Goal: Information Seeking & Learning: Learn about a topic

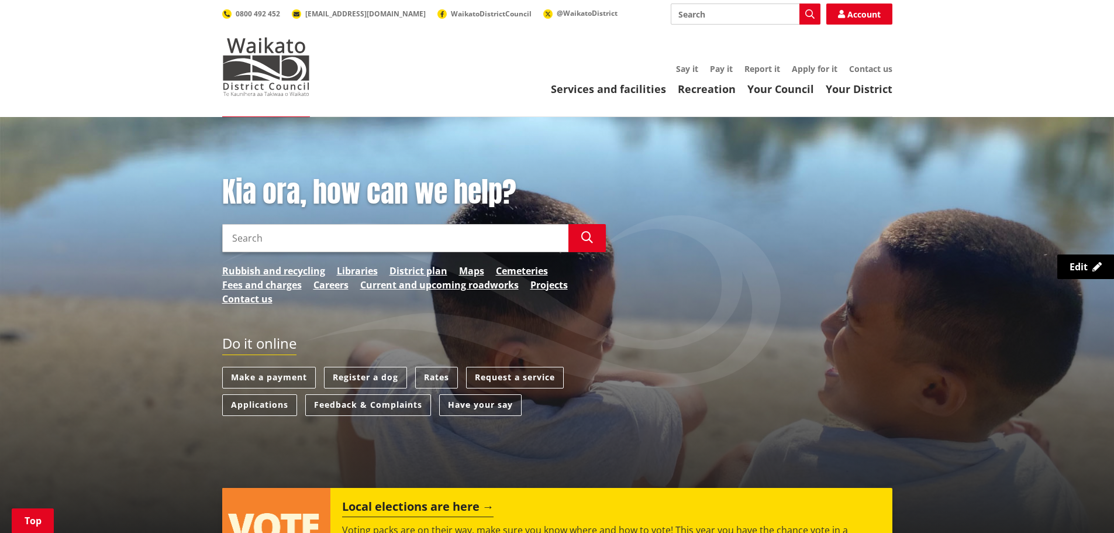
scroll to position [234, 0]
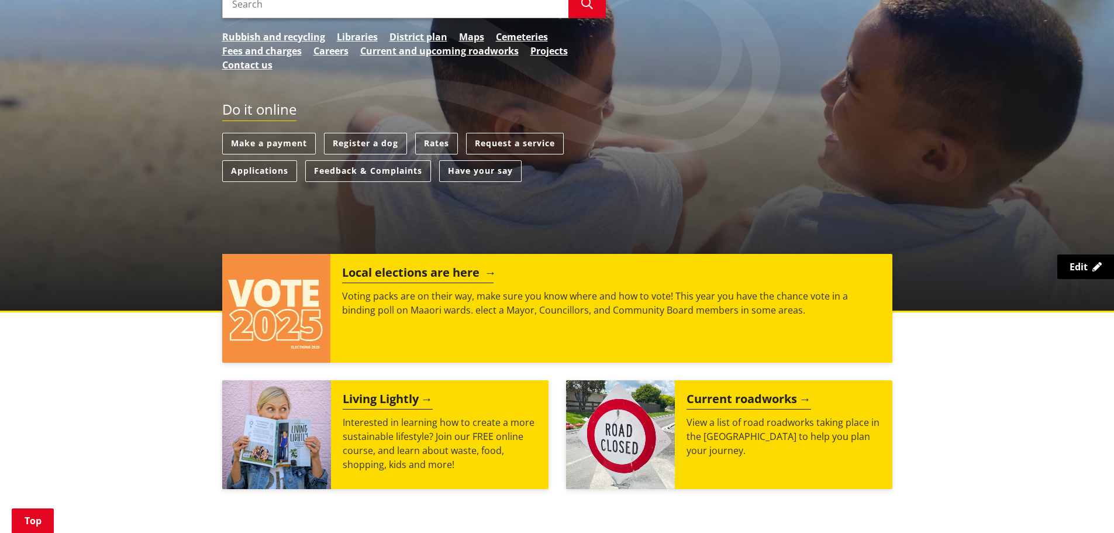
click at [497, 282] on div "Local elections are here Voting packs are on their way, make sure you know wher…" at bounding box center [610, 308] width 561 height 109
click at [289, 295] on img at bounding box center [276, 308] width 109 height 109
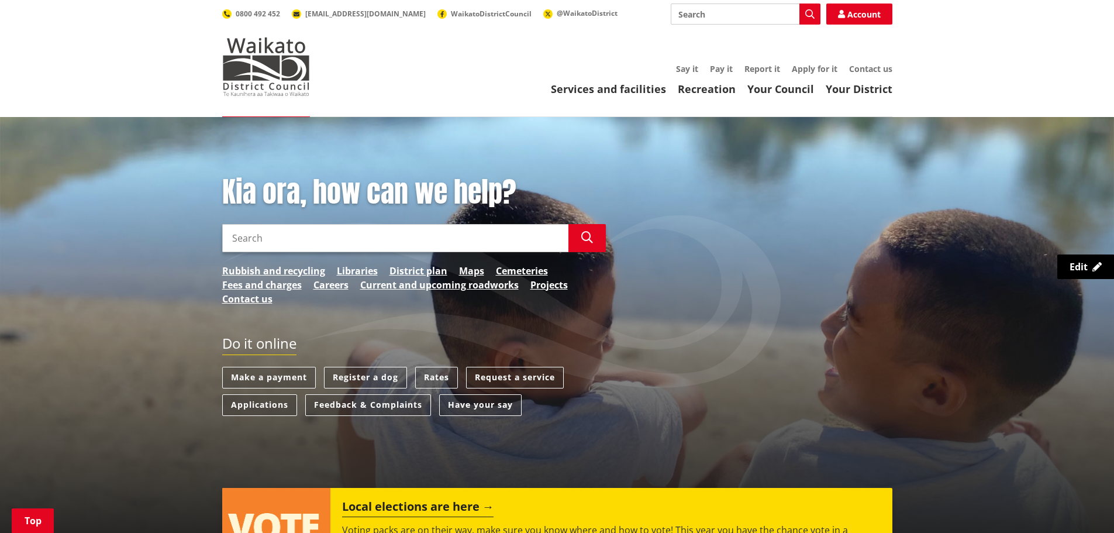
scroll to position [234, 0]
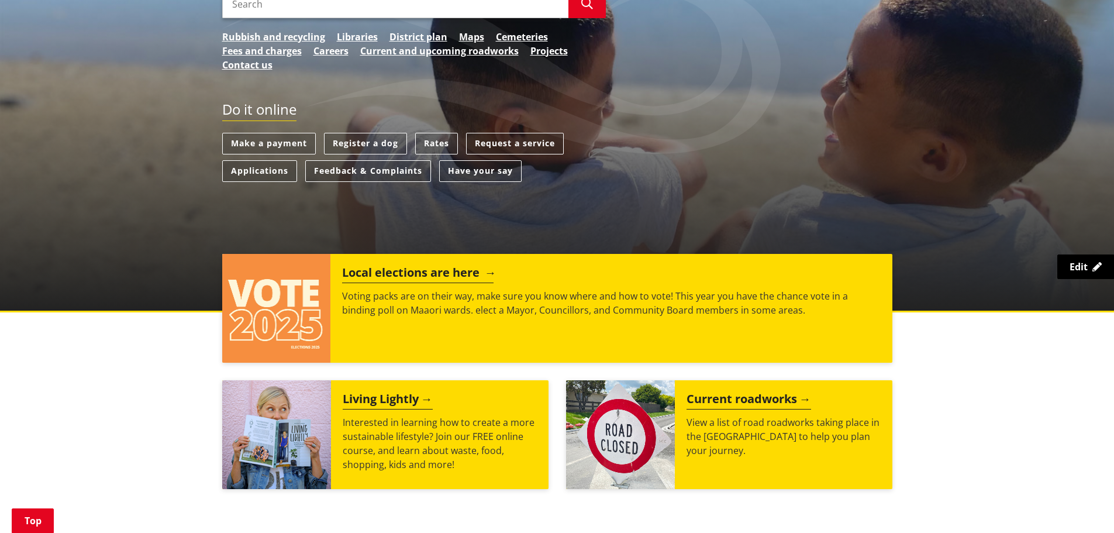
drag, startPoint x: 0, startPoint y: 0, endPoint x: 416, endPoint y: 325, distance: 527.9
click at [416, 325] on div "Local elections are here Voting packs are on their way, make sure you know wher…" at bounding box center [610, 308] width 561 height 109
